Goal: Task Accomplishment & Management: Use online tool/utility

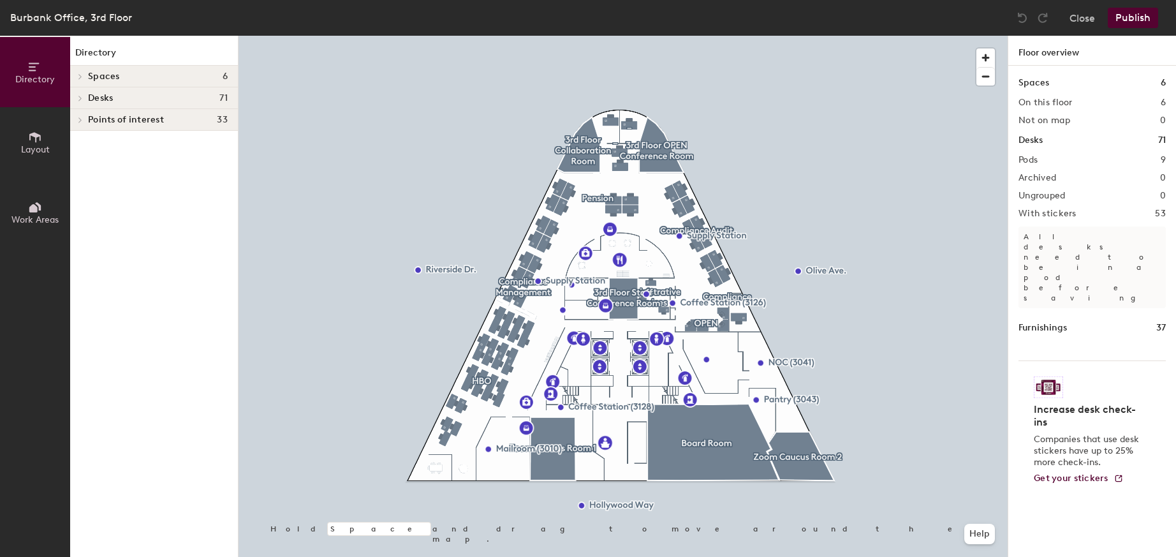
click at [80, 77] on icon at bounding box center [80, 76] width 5 height 6
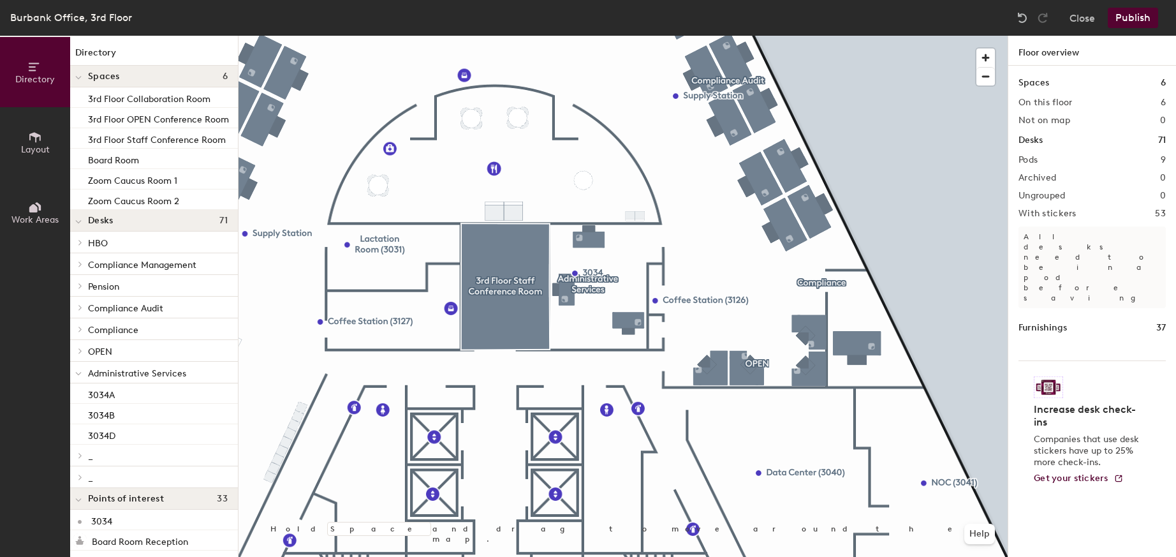
click at [165, 376] on span "Administrative Services" at bounding box center [137, 373] width 98 height 11
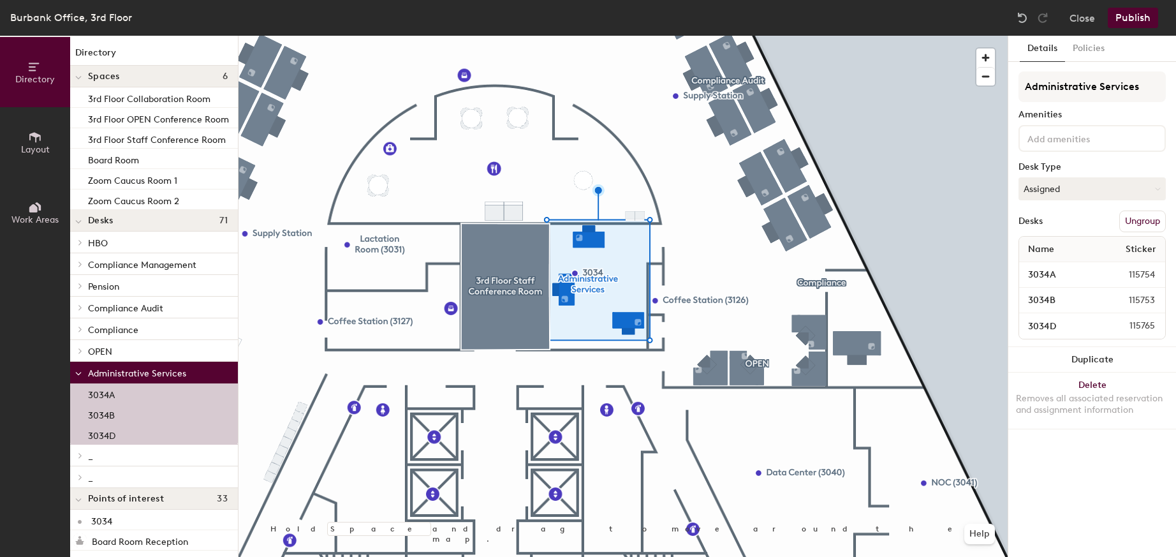
click at [1140, 20] on button "Publish" at bounding box center [1133, 18] width 50 height 20
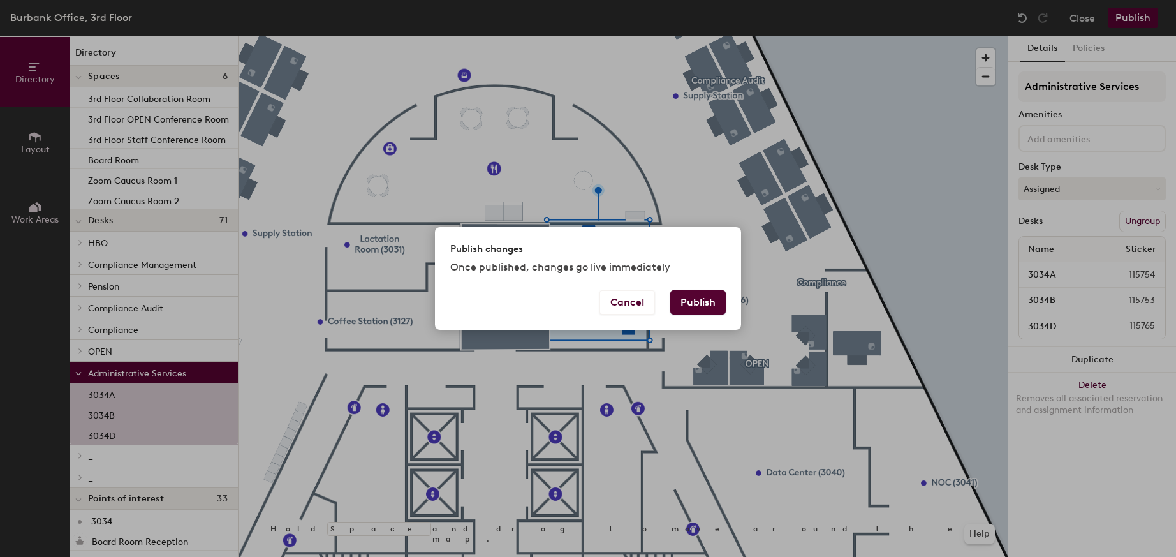
click at [700, 307] on button "Publish" at bounding box center [697, 302] width 55 height 24
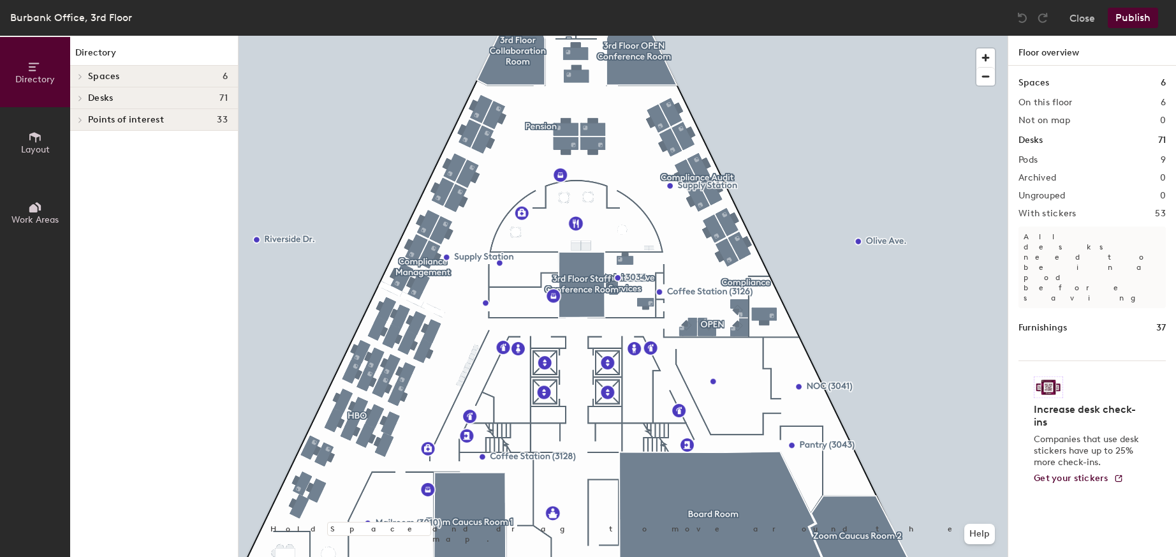
click at [78, 121] on icon at bounding box center [80, 120] width 5 height 6
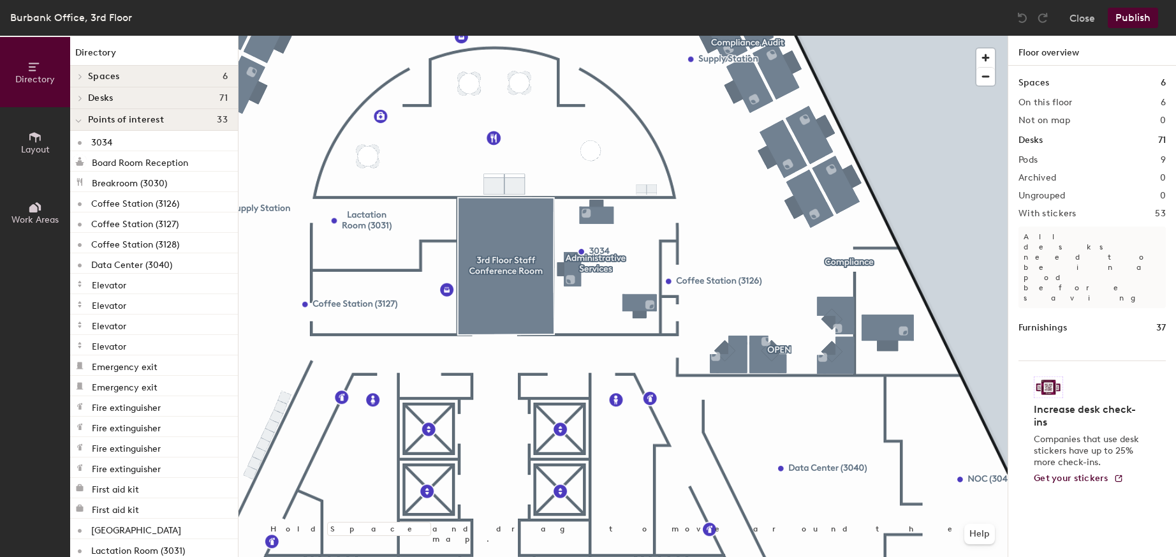
click at [77, 122] on icon at bounding box center [78, 121] width 6 height 5
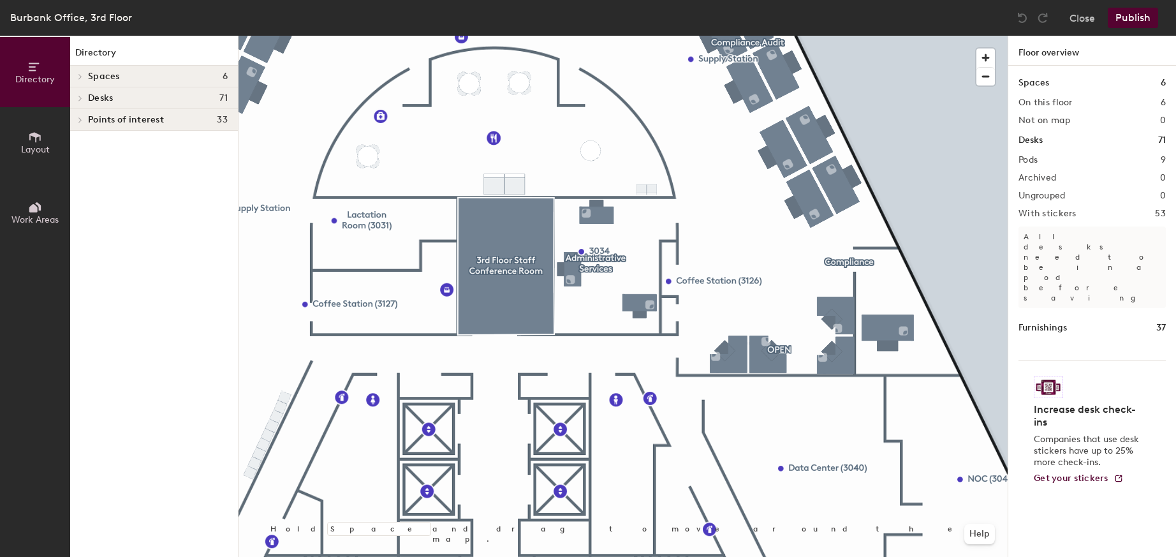
click at [81, 79] on icon at bounding box center [80, 76] width 5 height 6
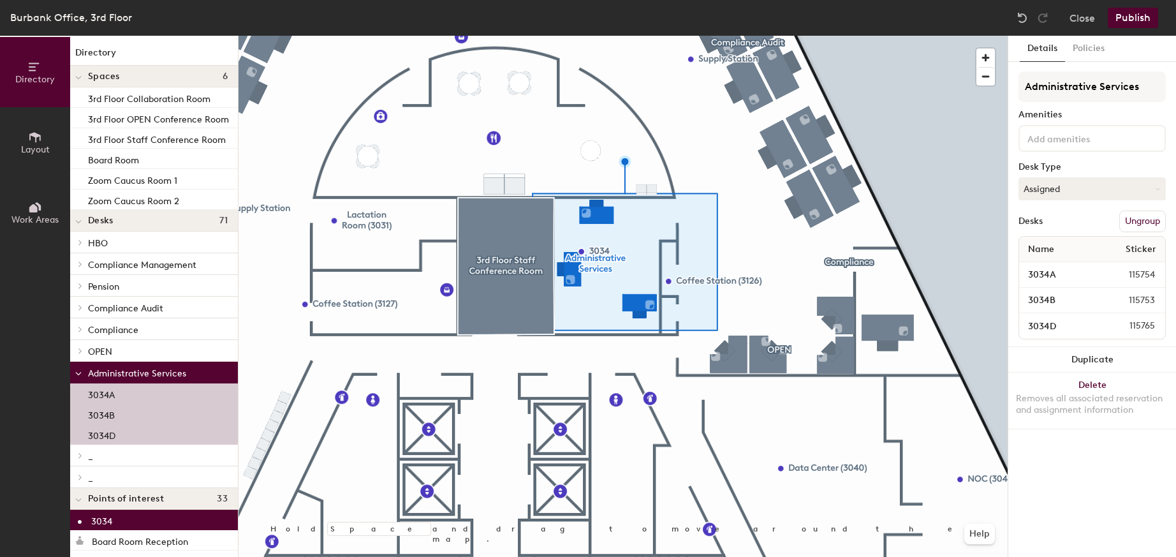
click at [1135, 14] on button "Publish" at bounding box center [1133, 18] width 50 height 20
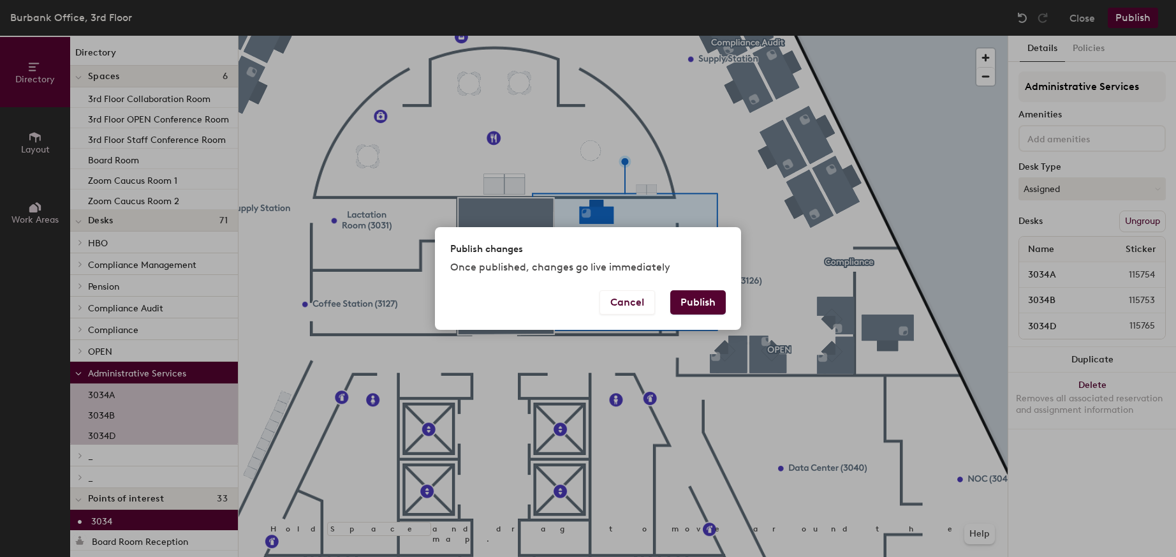
click at [704, 304] on button "Publish" at bounding box center [697, 302] width 55 height 24
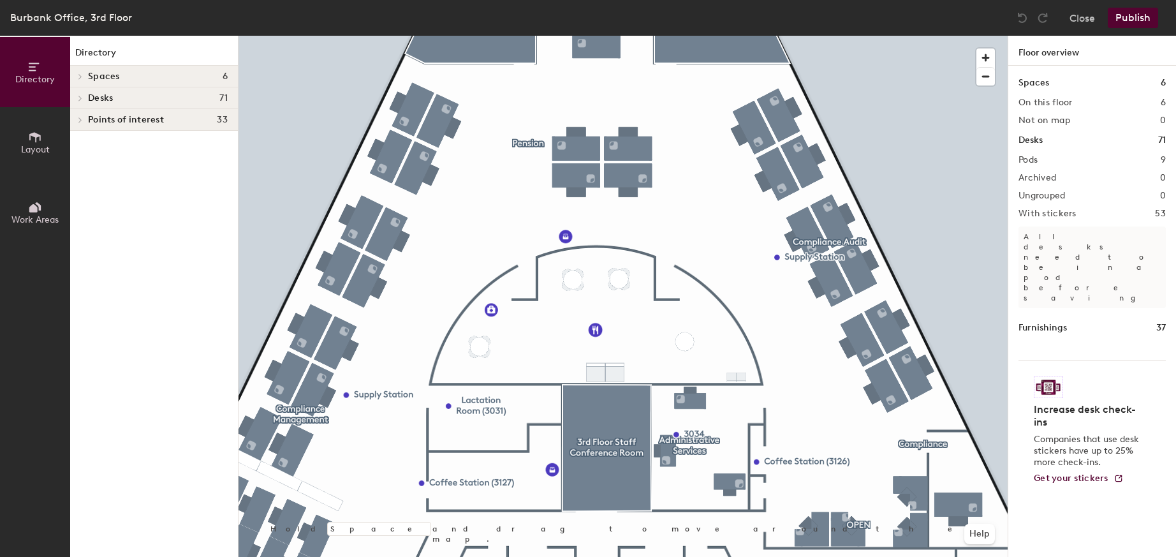
click at [522, 36] on div at bounding box center [622, 36] width 769 height 0
click at [31, 134] on icon at bounding box center [34, 137] width 11 height 10
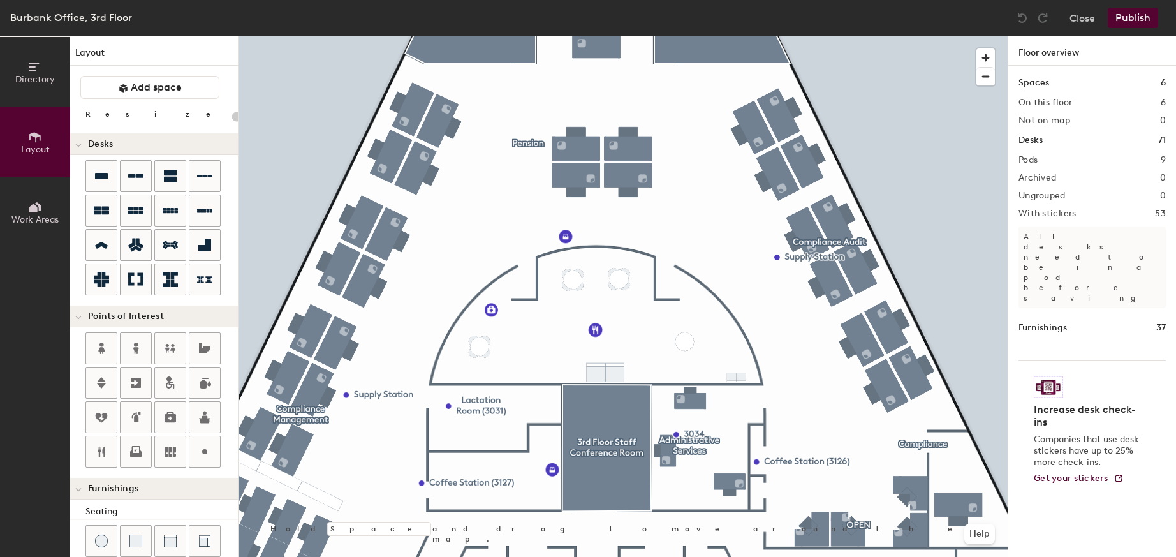
click at [39, 214] on icon at bounding box center [35, 207] width 14 height 14
